Goal: Task Accomplishment & Management: Use online tool/utility

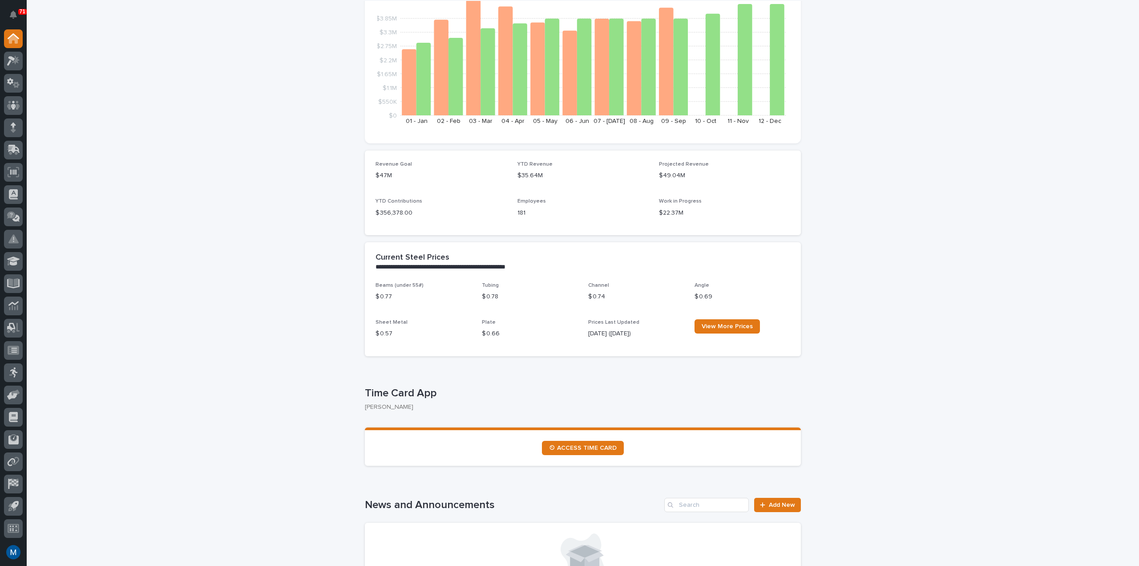
scroll to position [311, 0]
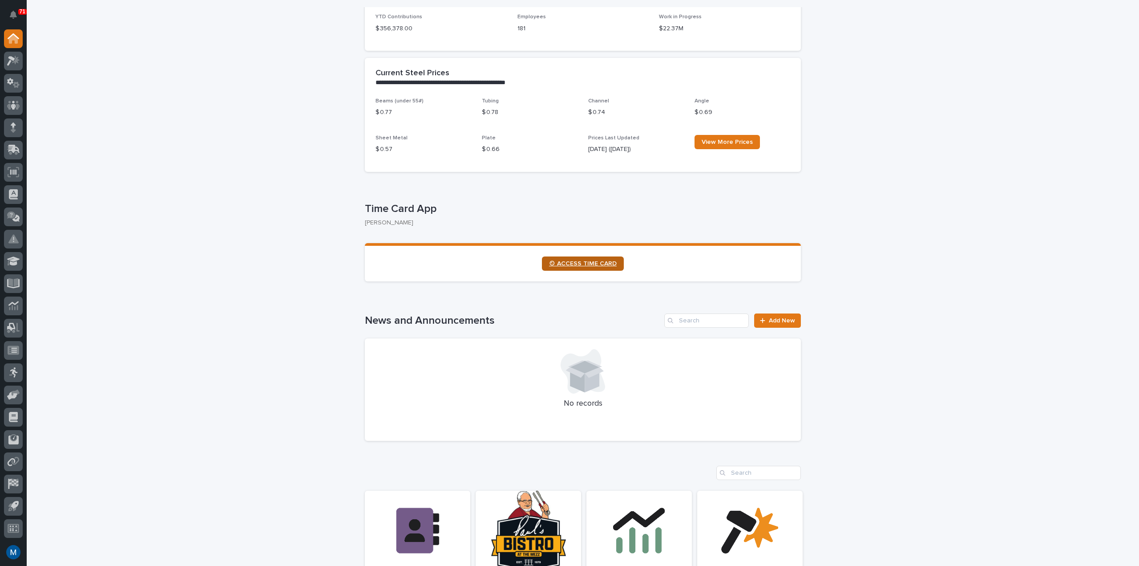
click at [601, 265] on span "⏲ ACCESS TIME CARD" at bounding box center [583, 263] width 68 height 6
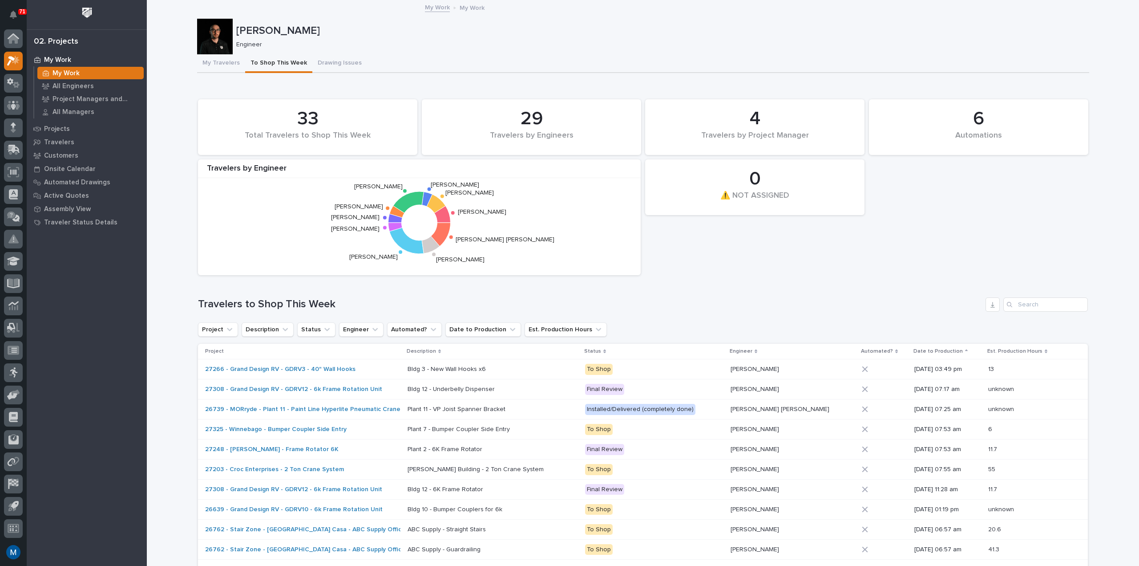
click at [495, 28] on p "[PERSON_NAME]" at bounding box center [660, 30] width 849 height 13
click at [66, 70] on p "My Work" at bounding box center [66, 73] width 27 height 8
